Goal: Task Accomplishment & Management: Use online tool/utility

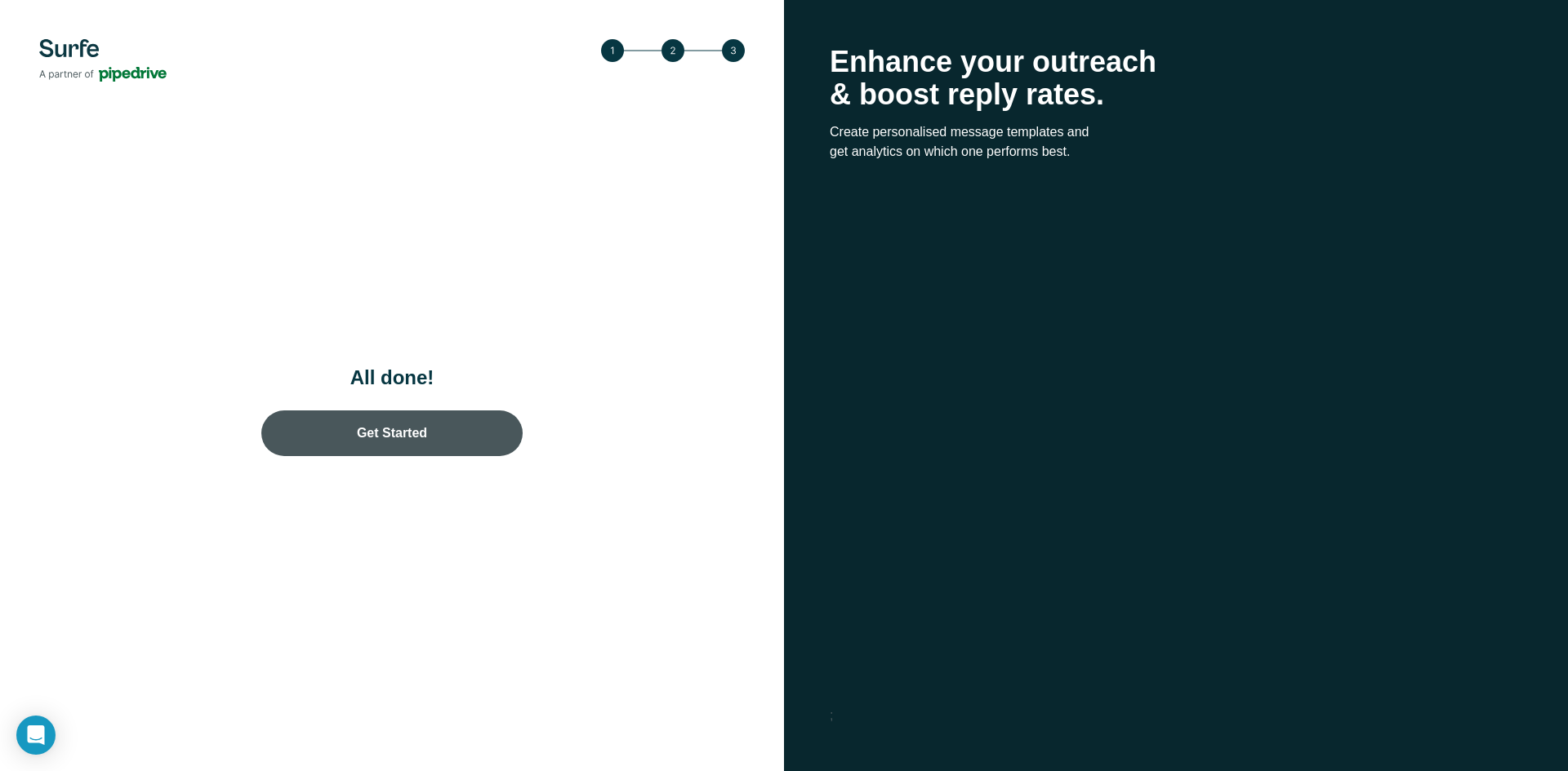
click at [484, 433] on link "Get Started" at bounding box center [392, 433] width 262 height 46
